Goal: Ask a question: Seek information or help from site administrators or community

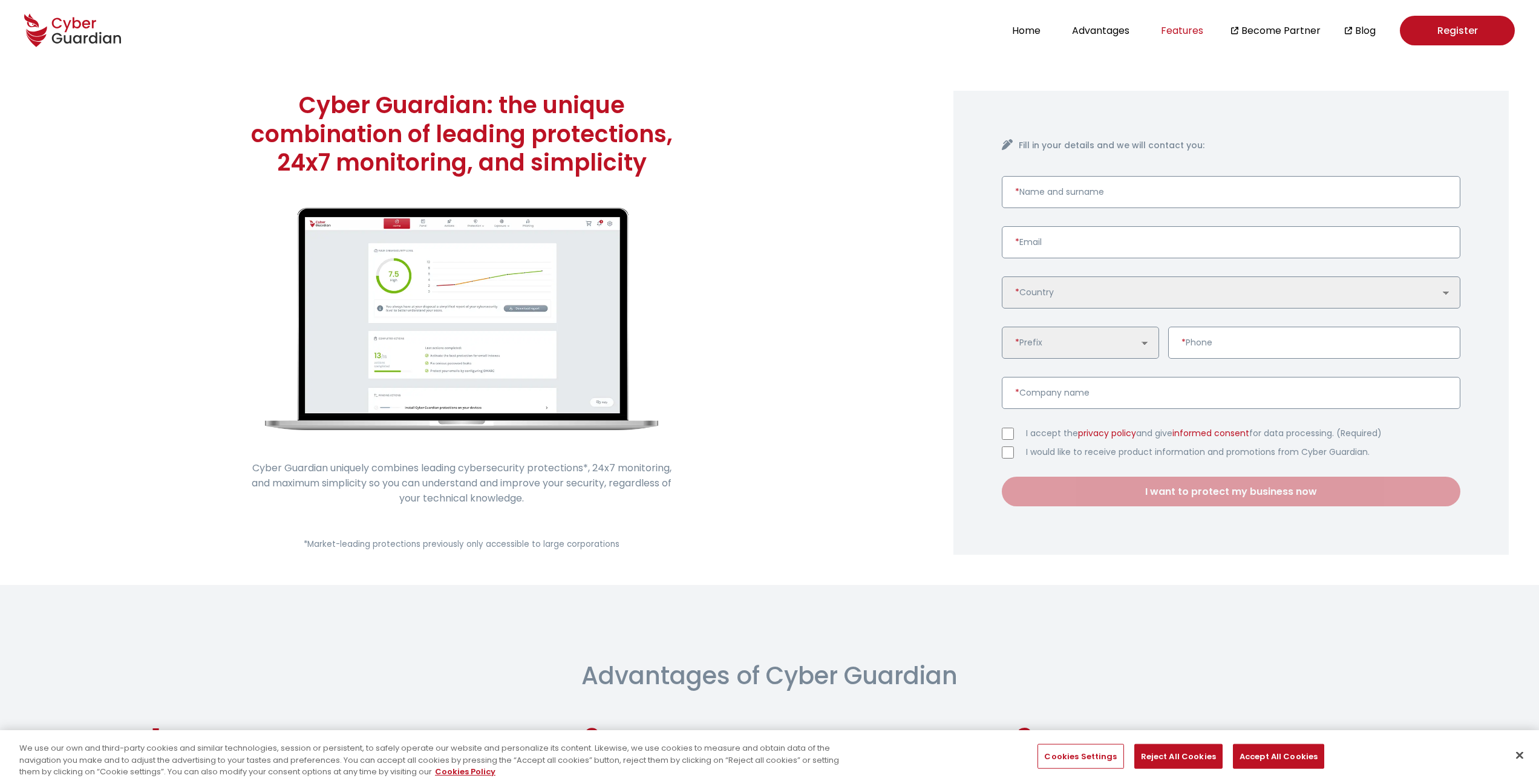
click at [1183, 34] on button "Features" at bounding box center [1181, 30] width 49 height 16
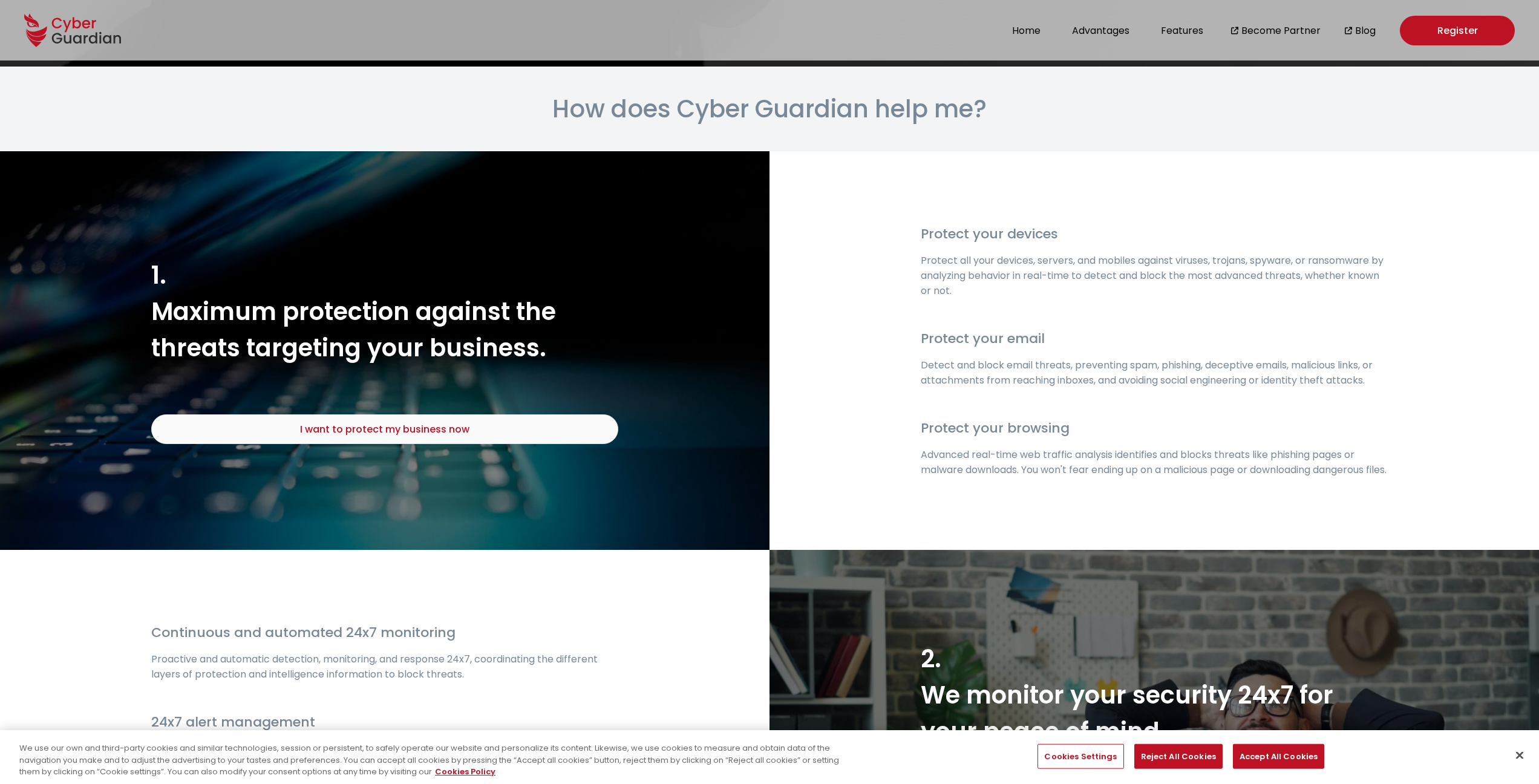
scroll to position [1359, 0]
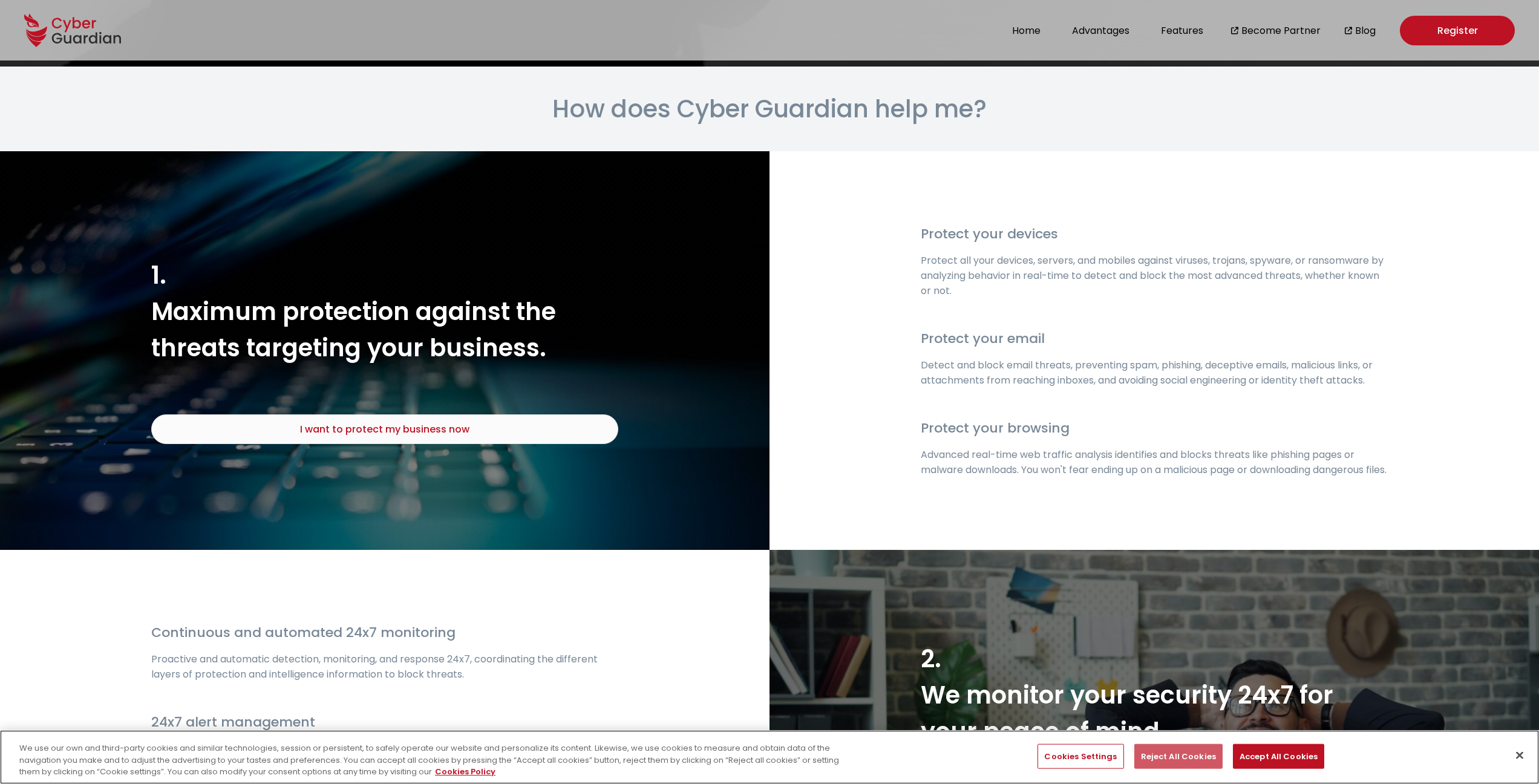
click at [1176, 751] on button "Reject All Cookies" at bounding box center [1178, 756] width 88 height 25
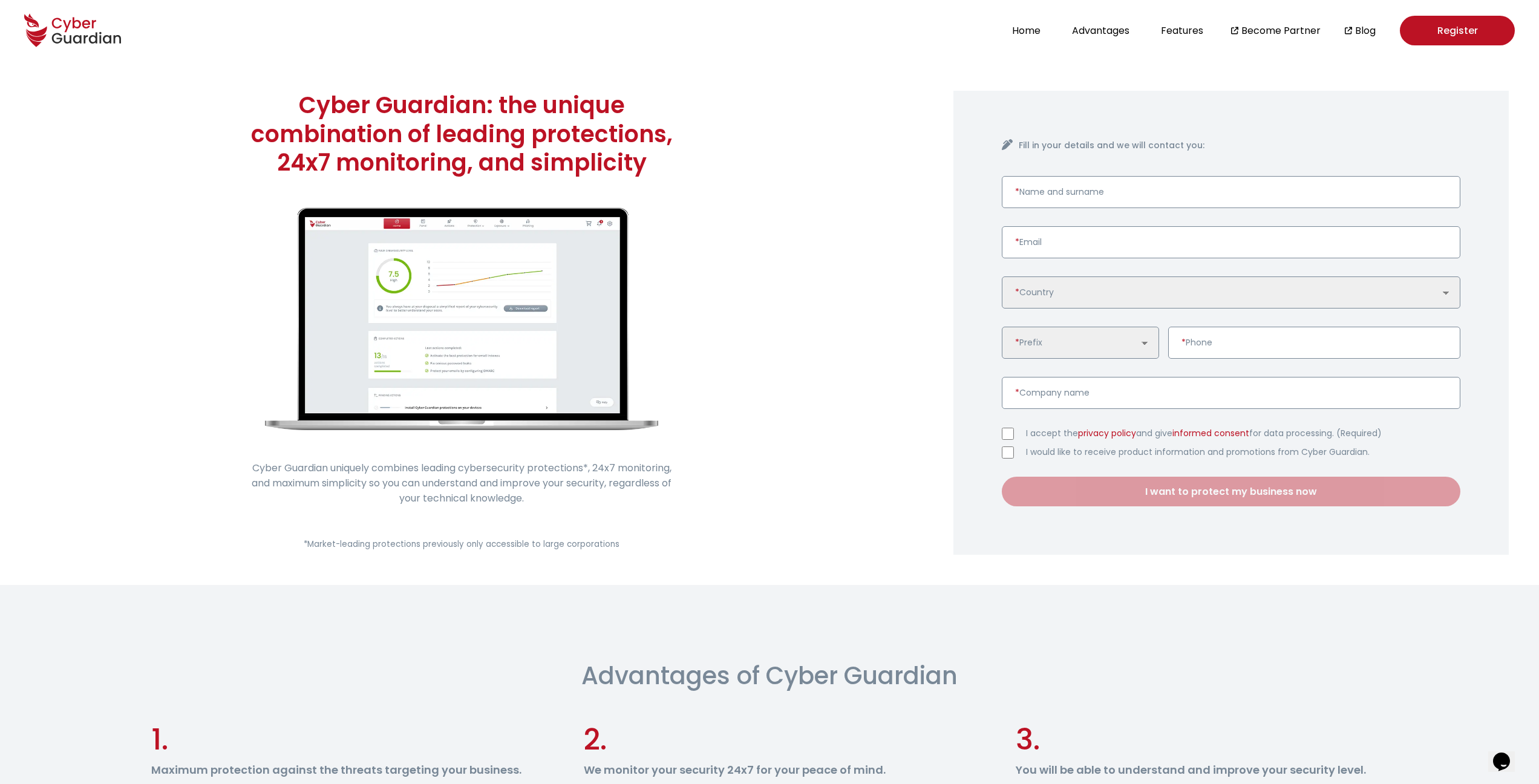
scroll to position [0, 0]
click at [1185, 28] on button "Features" at bounding box center [1181, 30] width 49 height 16
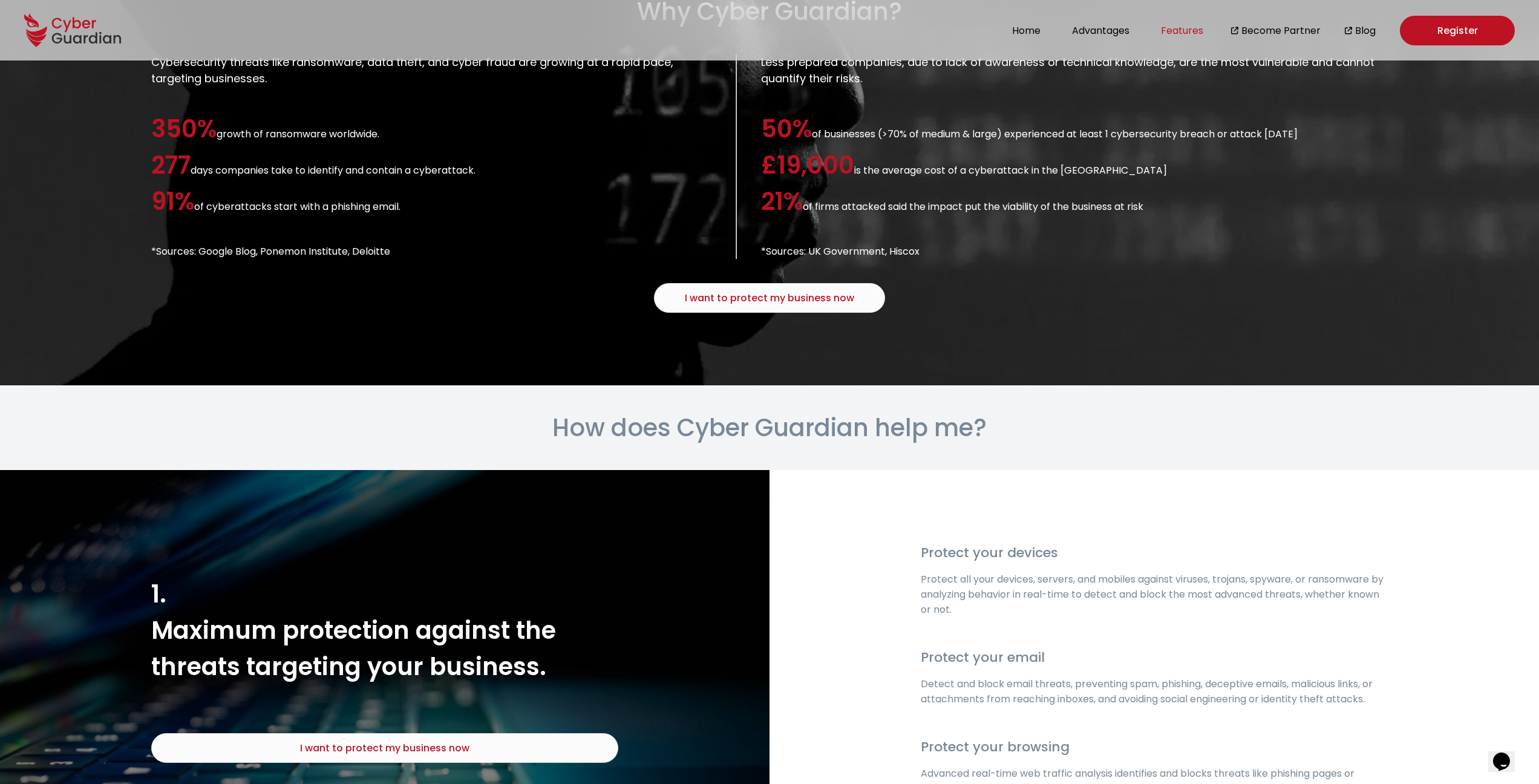
scroll to position [1365, 0]
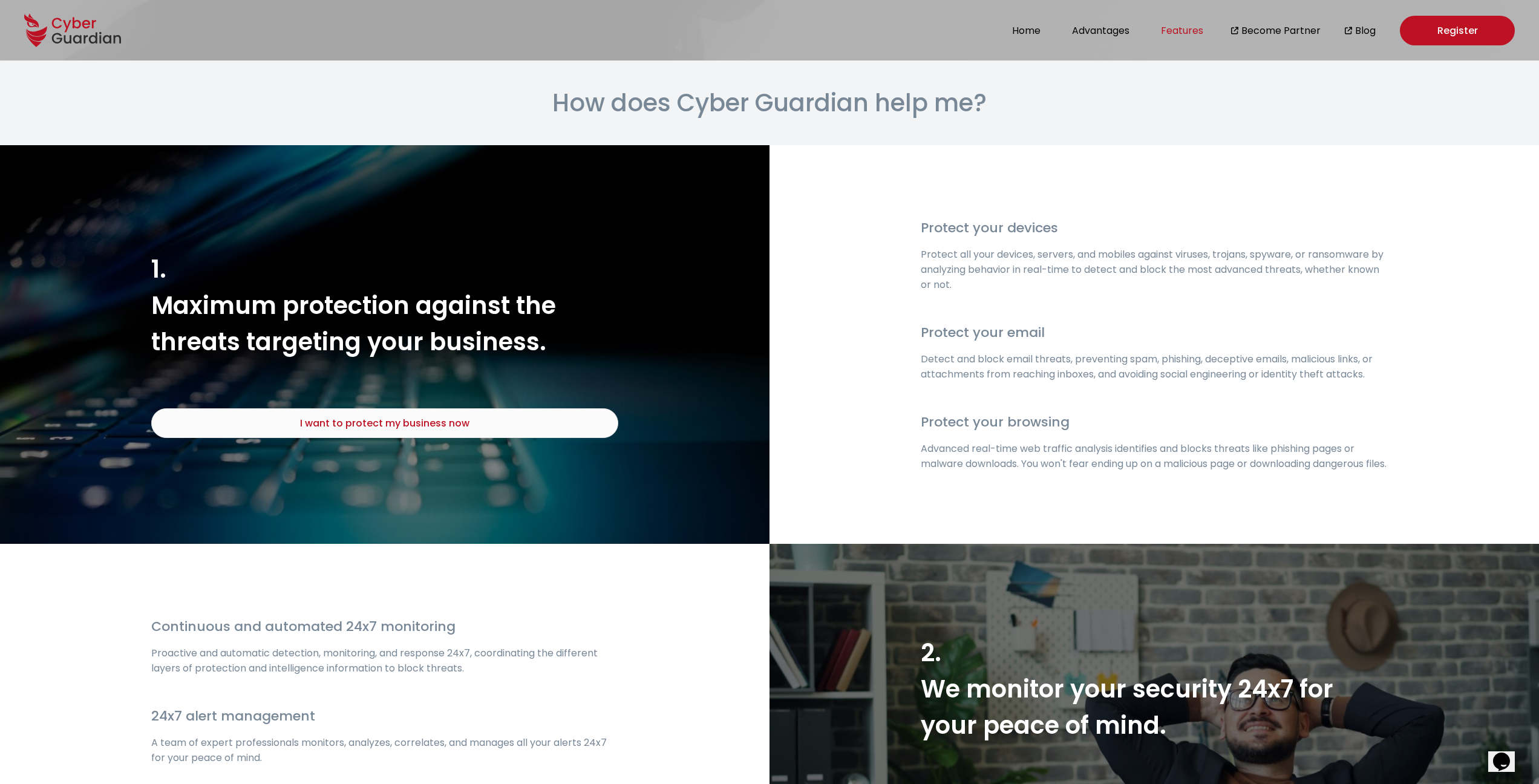
click at [1191, 34] on button "Features" at bounding box center [1181, 30] width 49 height 16
click at [1030, 30] on button "Home" at bounding box center [1026, 30] width 35 height 16
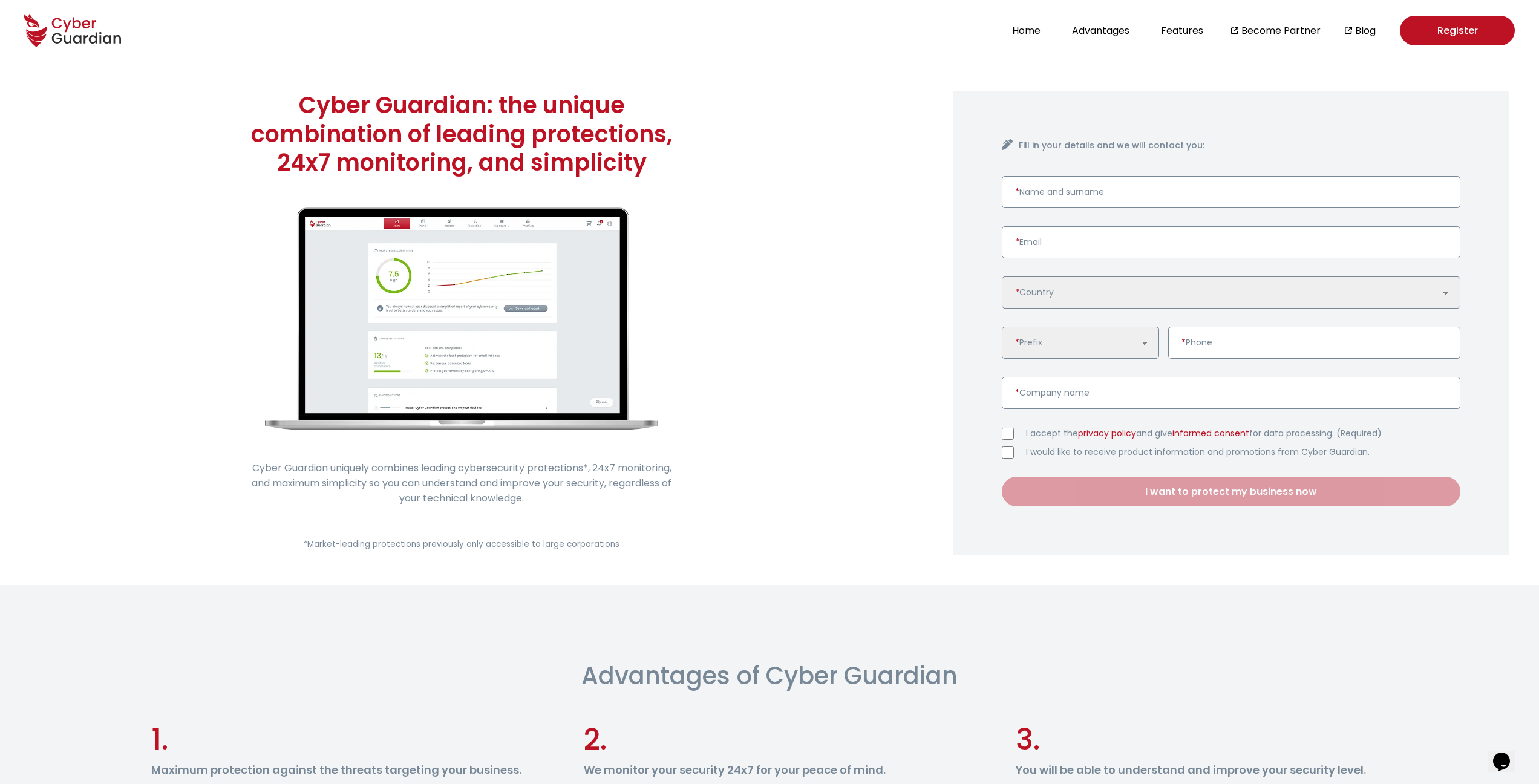
scroll to position [0, 0]
click at [1492, 752] on div "Opens Chat This icon Opens the chat window." at bounding box center [1501, 762] width 19 height 19
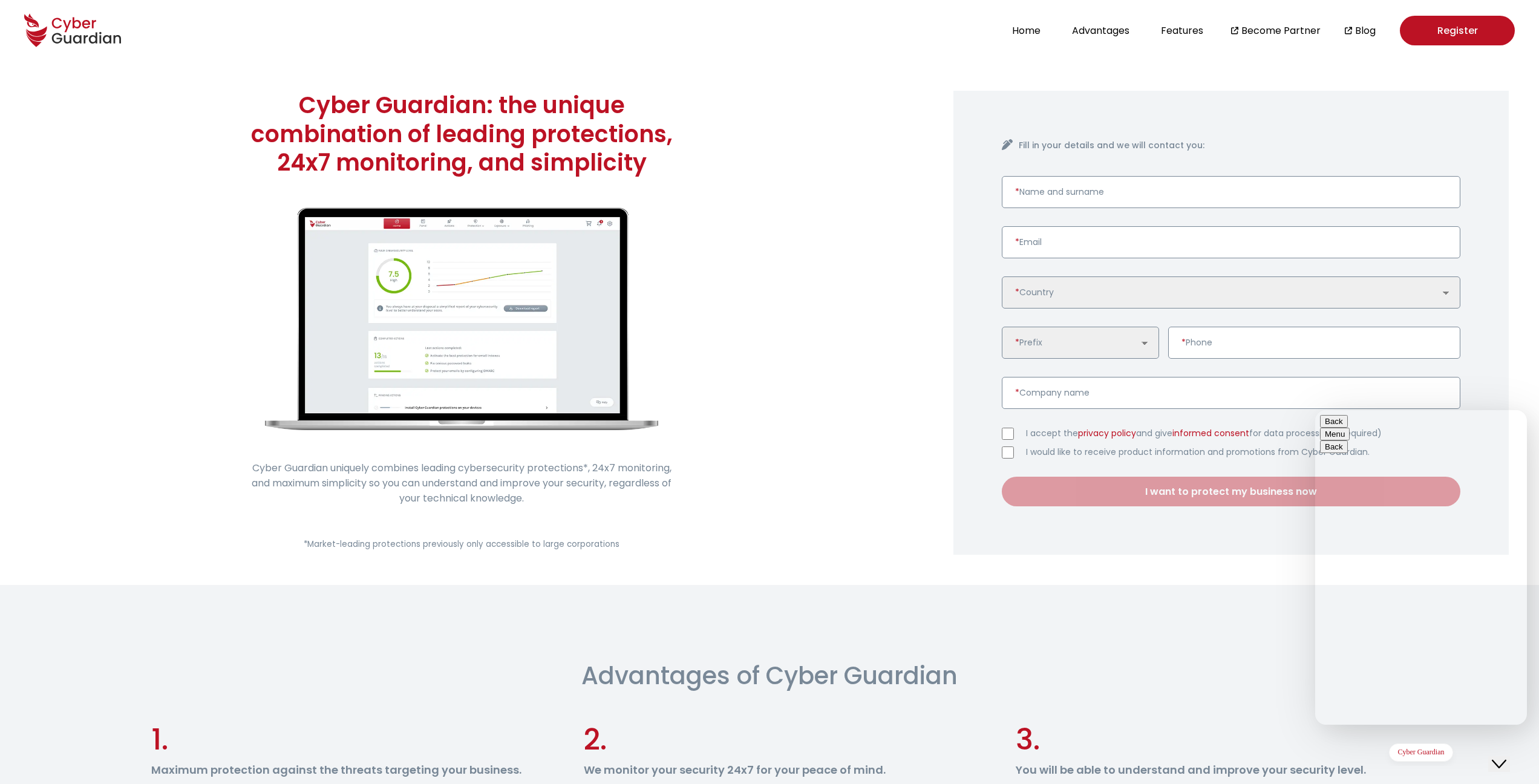
click at [1315, 410] on div "Insert emoji" at bounding box center [1315, 410] width 0 height 0
click at [1379, 768] on div "Help center Use the online chat or search the knowledge base with frequently as…" at bounding box center [1421, 768] width 202 height 0
click at [1315, 410] on textarea at bounding box center [1315, 410] width 0 height 0
type textarea "D"
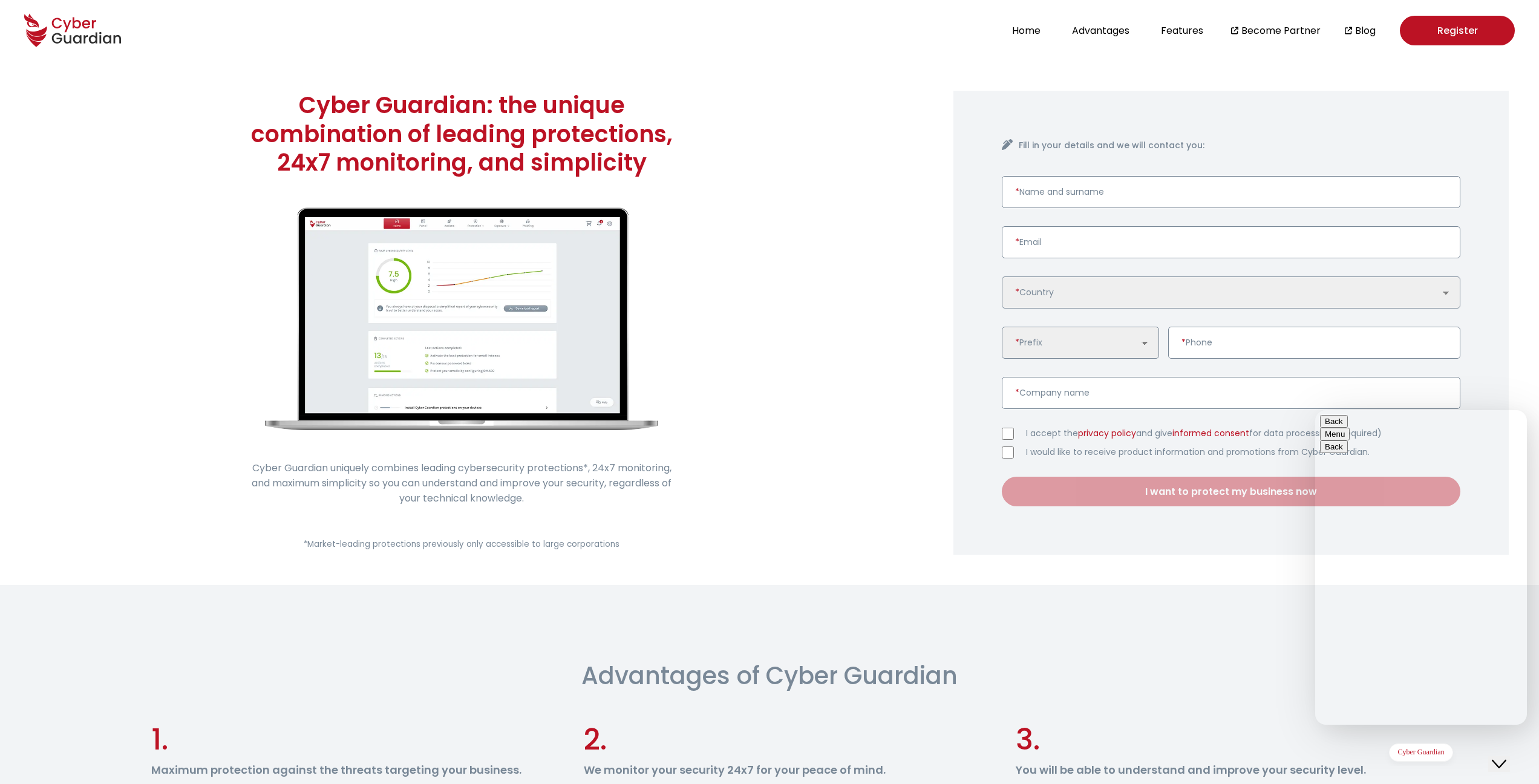
type textarea "Hi, Does Cyber [PERSON_NAME] use data classification to detect sensitive inform…"
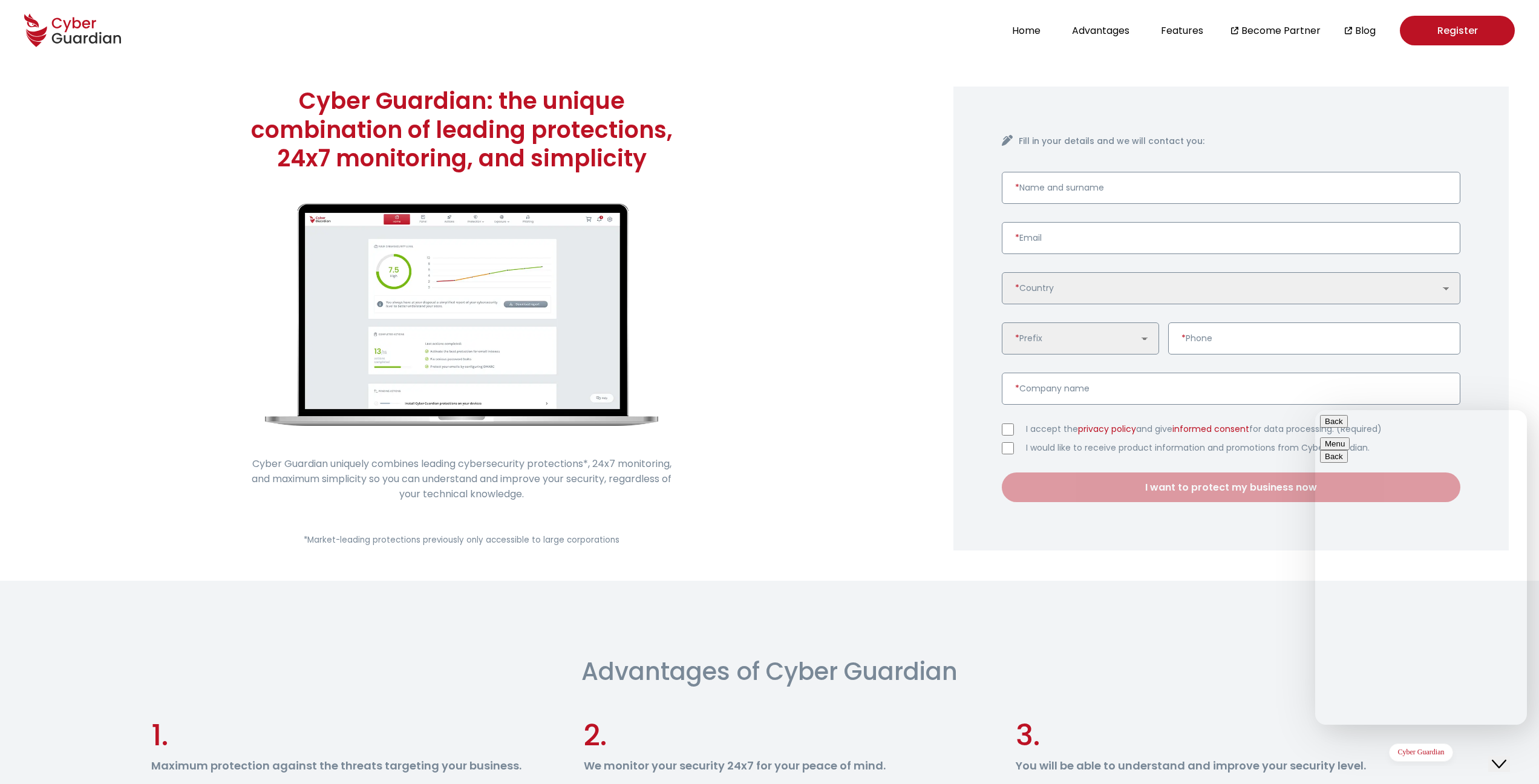
scroll to position [14, 0]
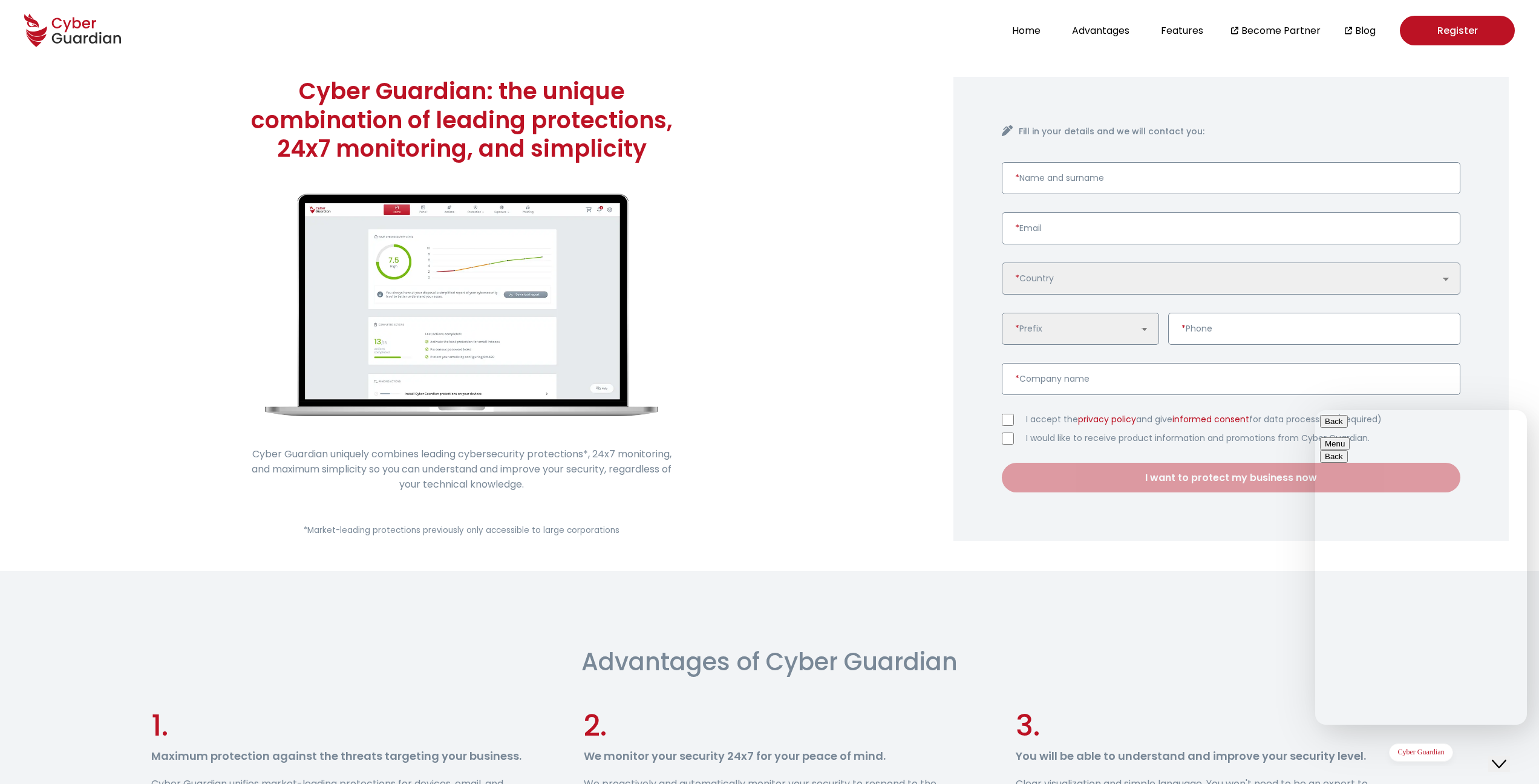
click at [1315, 410] on textarea at bounding box center [1315, 410] width 0 height 0
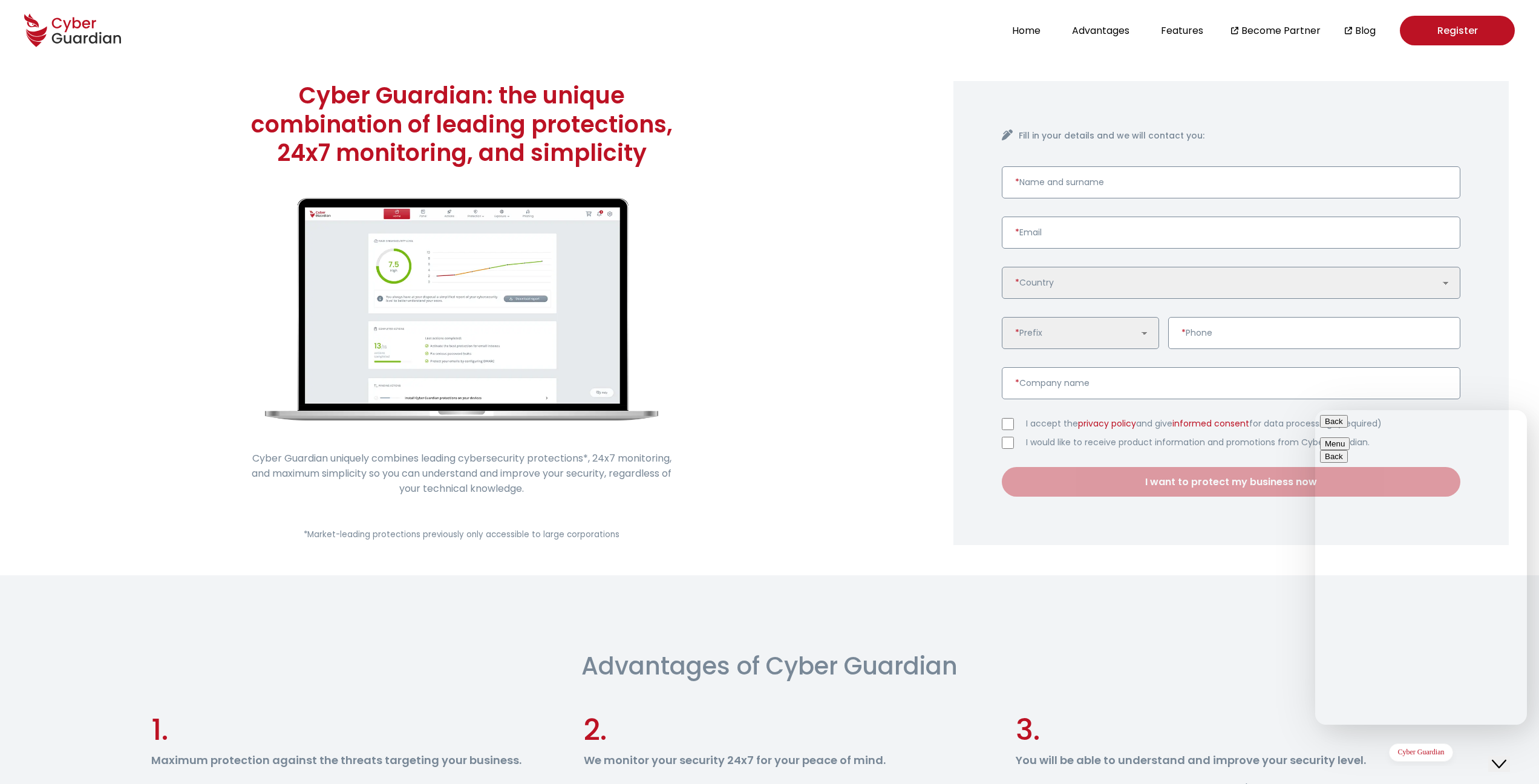
scroll to position [6, 0]
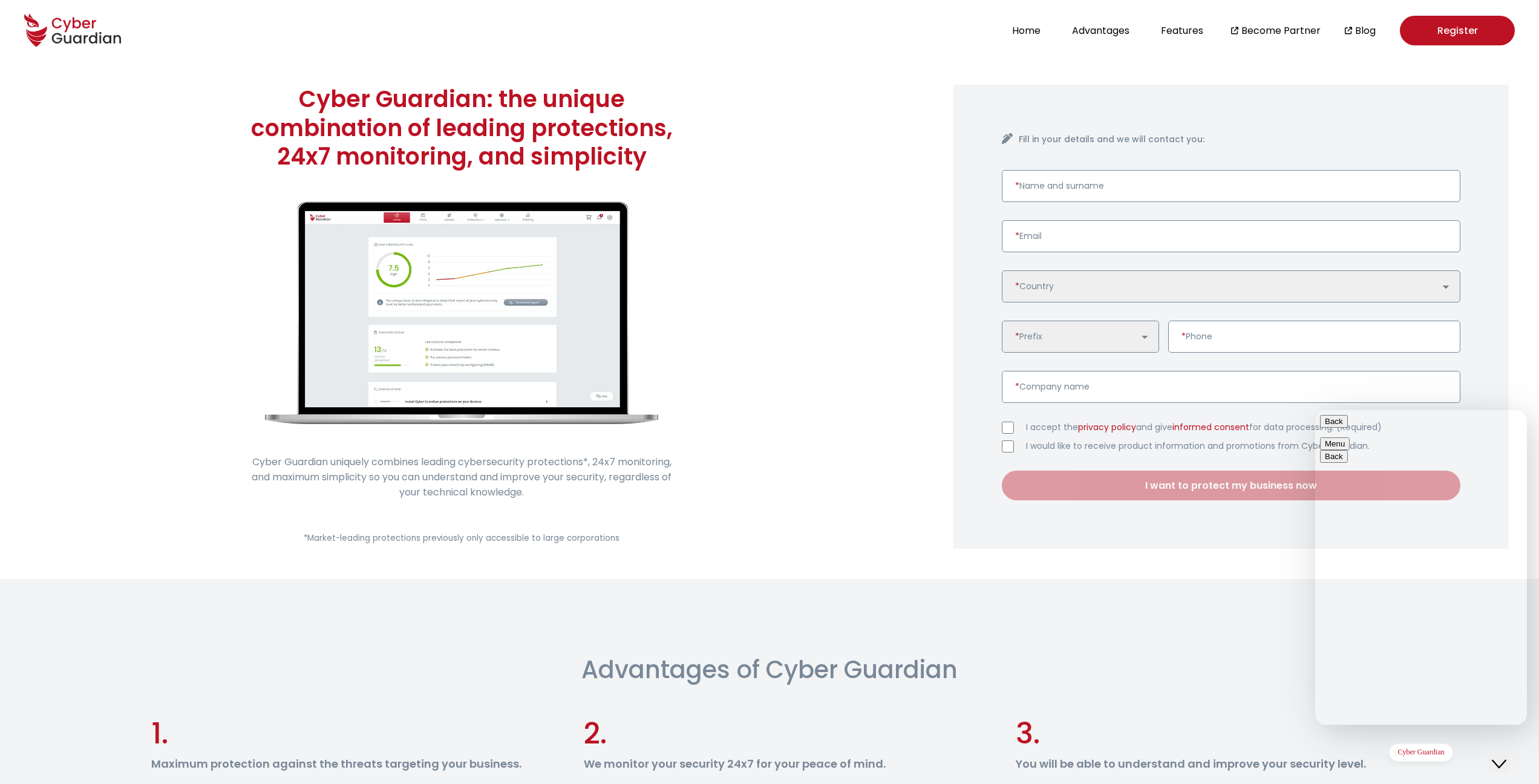
paste textarea "Cyber Guardian"
type textarea "Cyber Guardian"
drag, startPoint x: 1392, startPoint y: 704, endPoint x: 1398, endPoint y: 716, distance: 13.4
click html "Back Menu Back Insert emoji 14:51 Hi, Does Cyber [PERSON_NAME] use data classif…"
drag, startPoint x: 1410, startPoint y: 711, endPoint x: 1252, endPoint y: 704, distance: 158.2
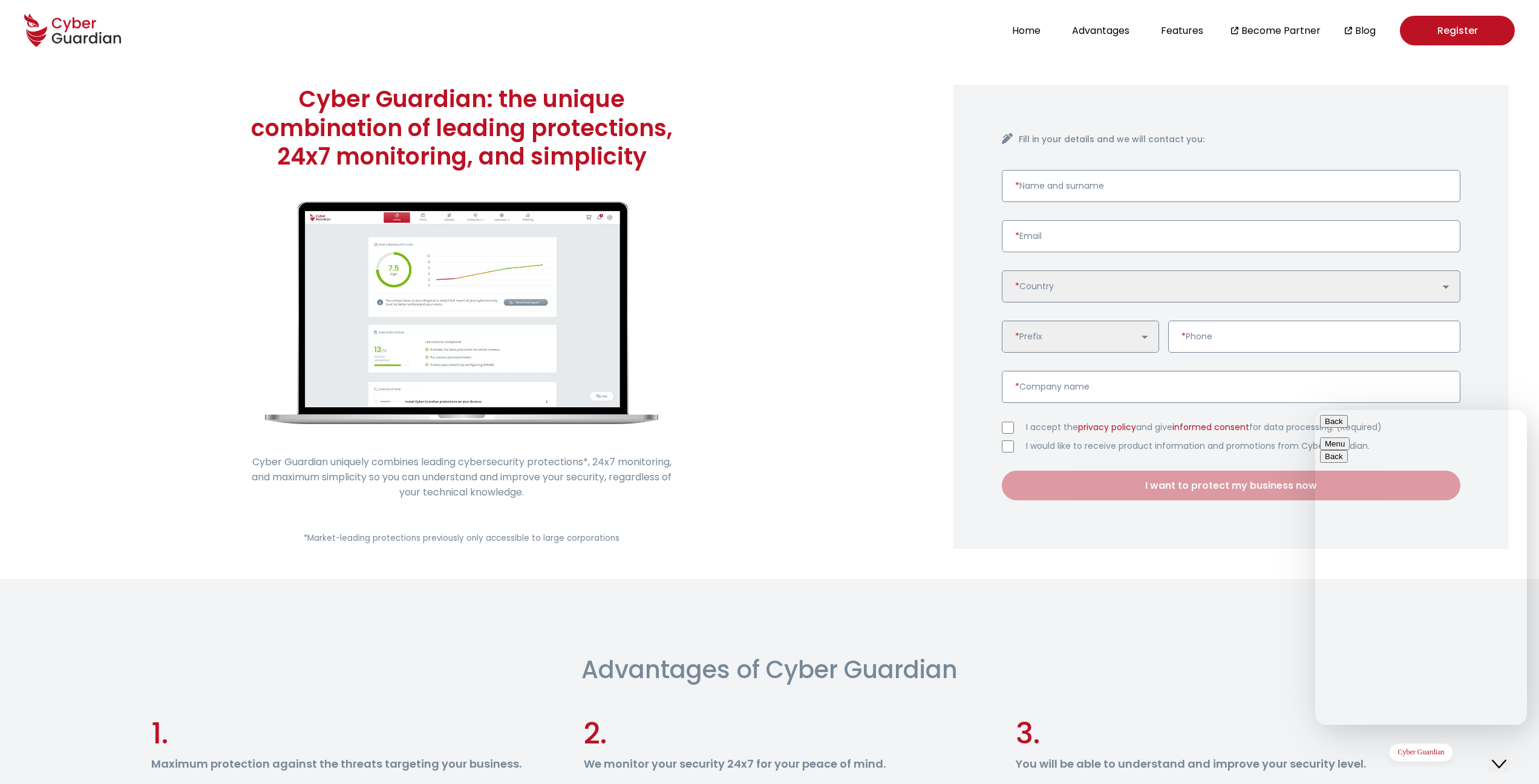
click html "Back Menu Back Insert emoji 14:51 Hi, Does Cyber [PERSON_NAME] use data classif…"
paste textarea "[EMAIL_ADDRESS][DOMAIN_NAME]"
type textarea "[EMAIL_ADDRESS][DOMAIN_NAME]"
click at [1315, 410] on textarea at bounding box center [1315, 410] width 0 height 0
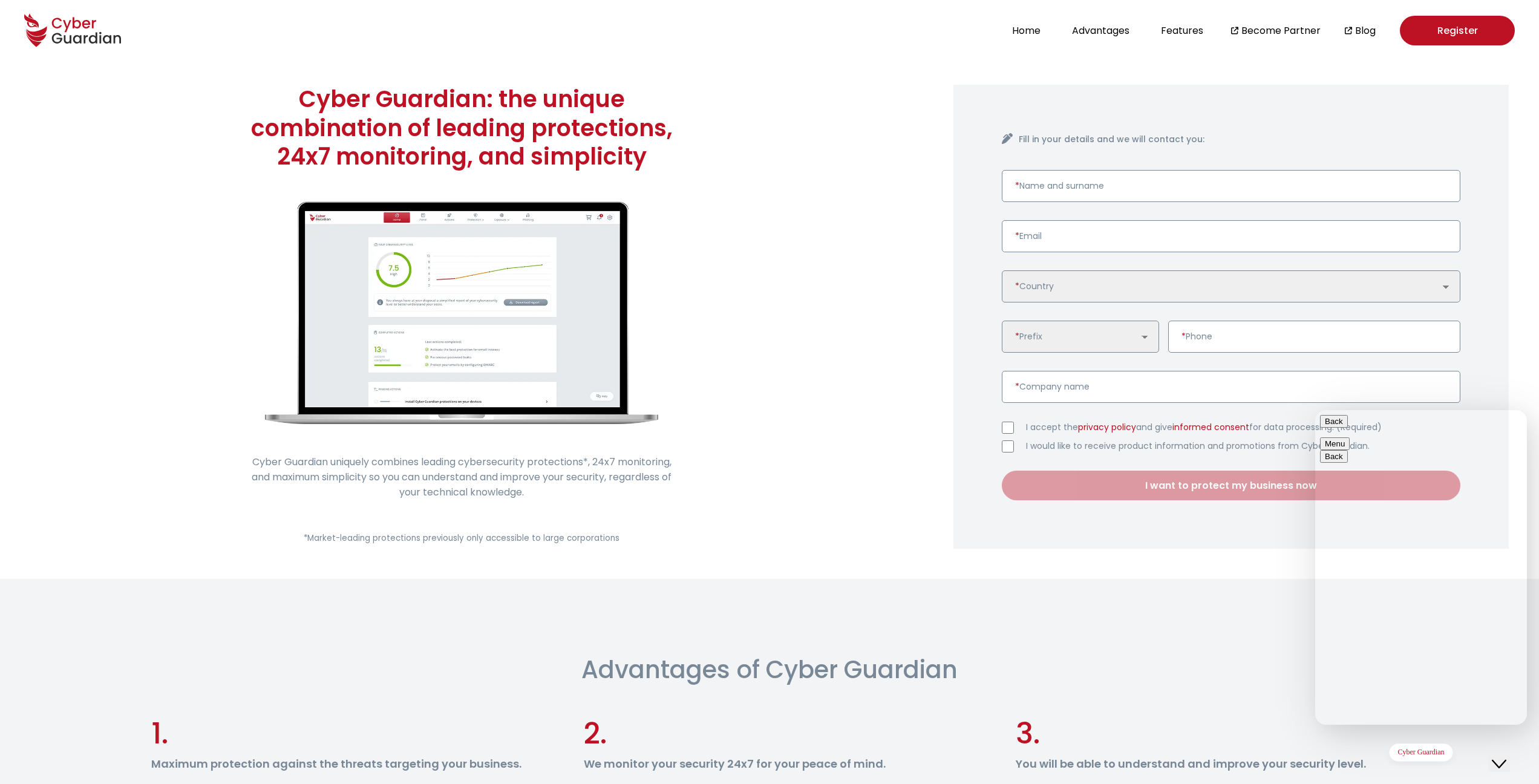
scroll to position [0, 0]
click at [1315, 410] on textarea "I'm does a Master Project Data Classification and Security" at bounding box center [1315, 410] width 0 height 0
drag, startPoint x: 1390, startPoint y: 699, endPoint x: 1400, endPoint y: 675, distance: 26.0
click at [1315, 410] on textarea "I'm doing a Master Project Data Classification and Security" at bounding box center [1315, 410] width 0 height 0
drag, startPoint x: 1424, startPoint y: 702, endPoint x: 1428, endPoint y: 691, distance: 11.7
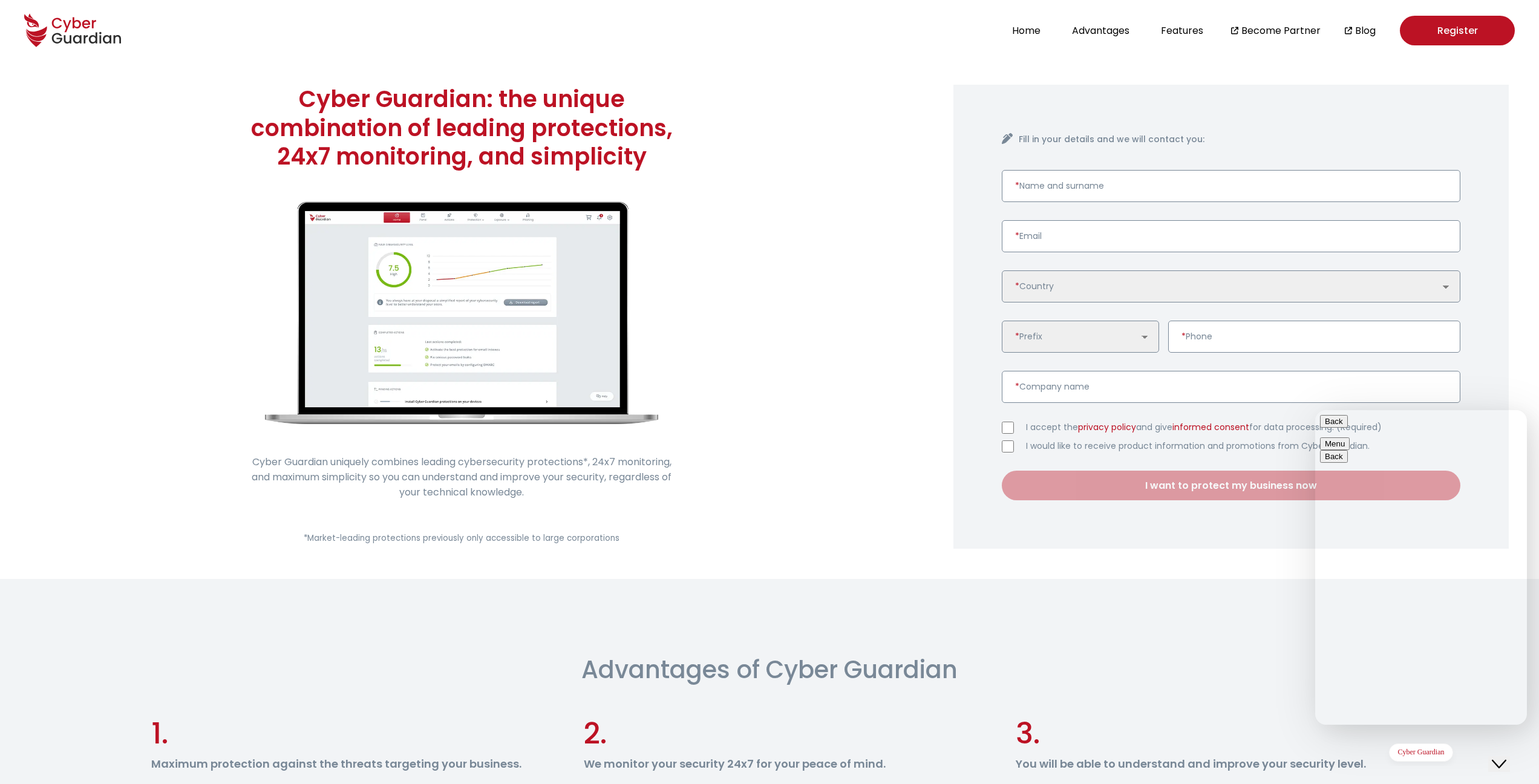
click at [1315, 410] on textarea "I'm doing a Master's Project Data Classification and Security" at bounding box center [1315, 410] width 0 height 0
click at [1315, 410] on textarea "I'm doing a Master's Project on Data Classification and Security" at bounding box center [1315, 410] width 0 height 0
type textarea "I'm doing a Master's Project on Data Classification and Security and looking at…"
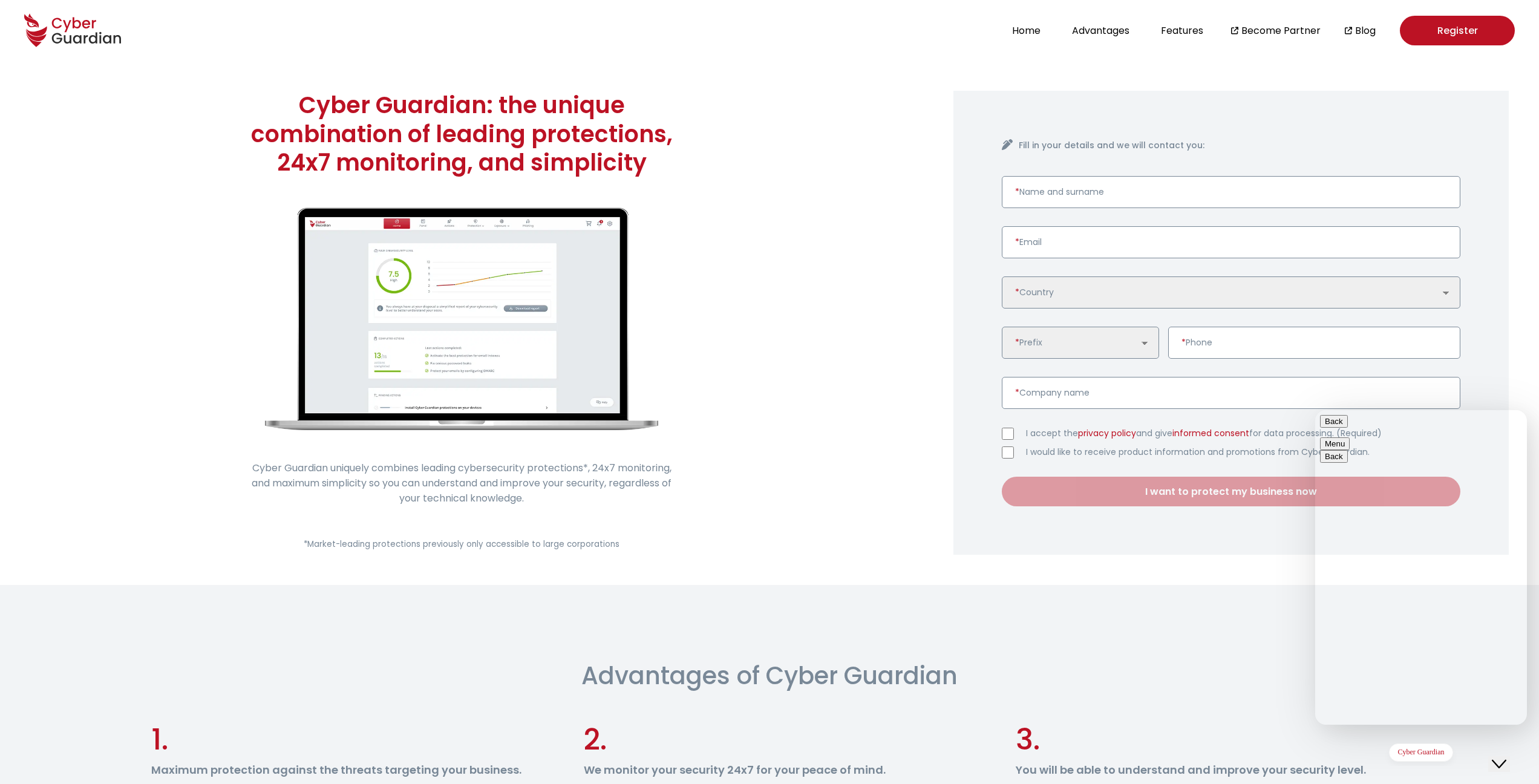
type textarea "would appreciate some more details on your product to see if it's a good candid…"
